Goal: Task Accomplishment & Management: Complete application form

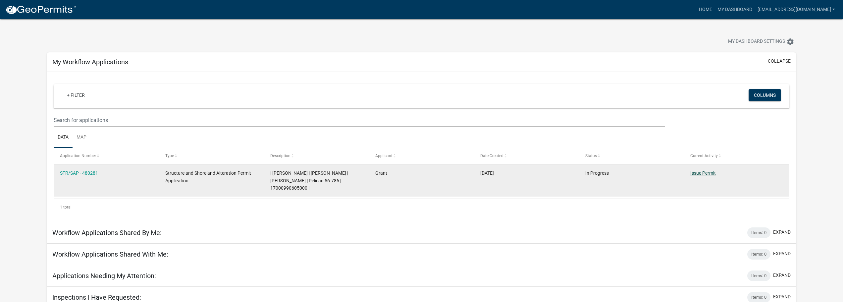
click at [705, 174] on link "Issue Permit" at bounding box center [702, 172] width 25 height 5
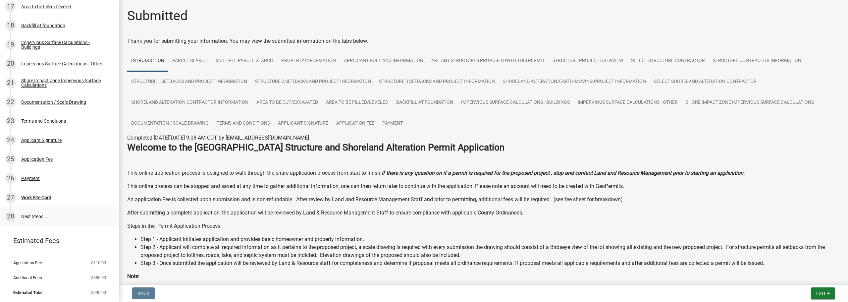
scroll to position [433, 0]
click at [40, 198] on div "Work Site Card" at bounding box center [36, 196] width 30 height 5
click at [25, 177] on div "Payment" at bounding box center [30, 177] width 19 height 5
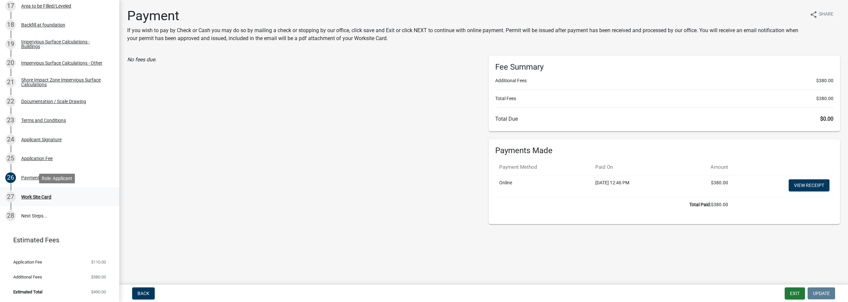
click at [28, 197] on div "Work Site Card" at bounding box center [36, 196] width 30 height 5
click at [30, 192] on div "27 Work Site Card" at bounding box center [56, 196] width 103 height 11
click at [30, 216] on link "28 Next Steps..." at bounding box center [59, 215] width 119 height 19
click at [38, 195] on div "Work Site Card" at bounding box center [36, 196] width 30 height 5
click at [33, 154] on div "25 Application Fee" at bounding box center [56, 158] width 103 height 11
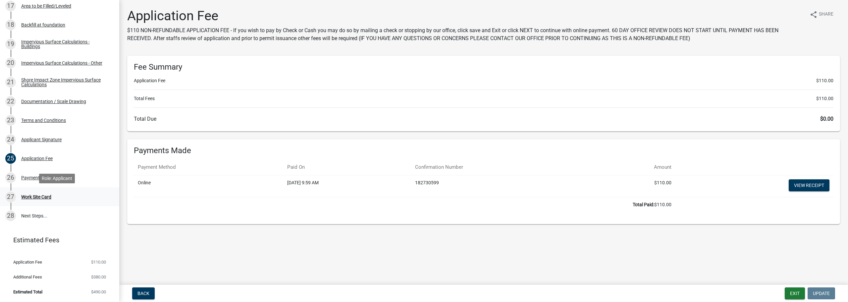
click at [23, 195] on div "Work Site Card" at bounding box center [36, 196] width 30 height 5
click at [22, 194] on div "Work Site Card" at bounding box center [36, 196] width 30 height 5
